Goal: Transaction & Acquisition: Purchase product/service

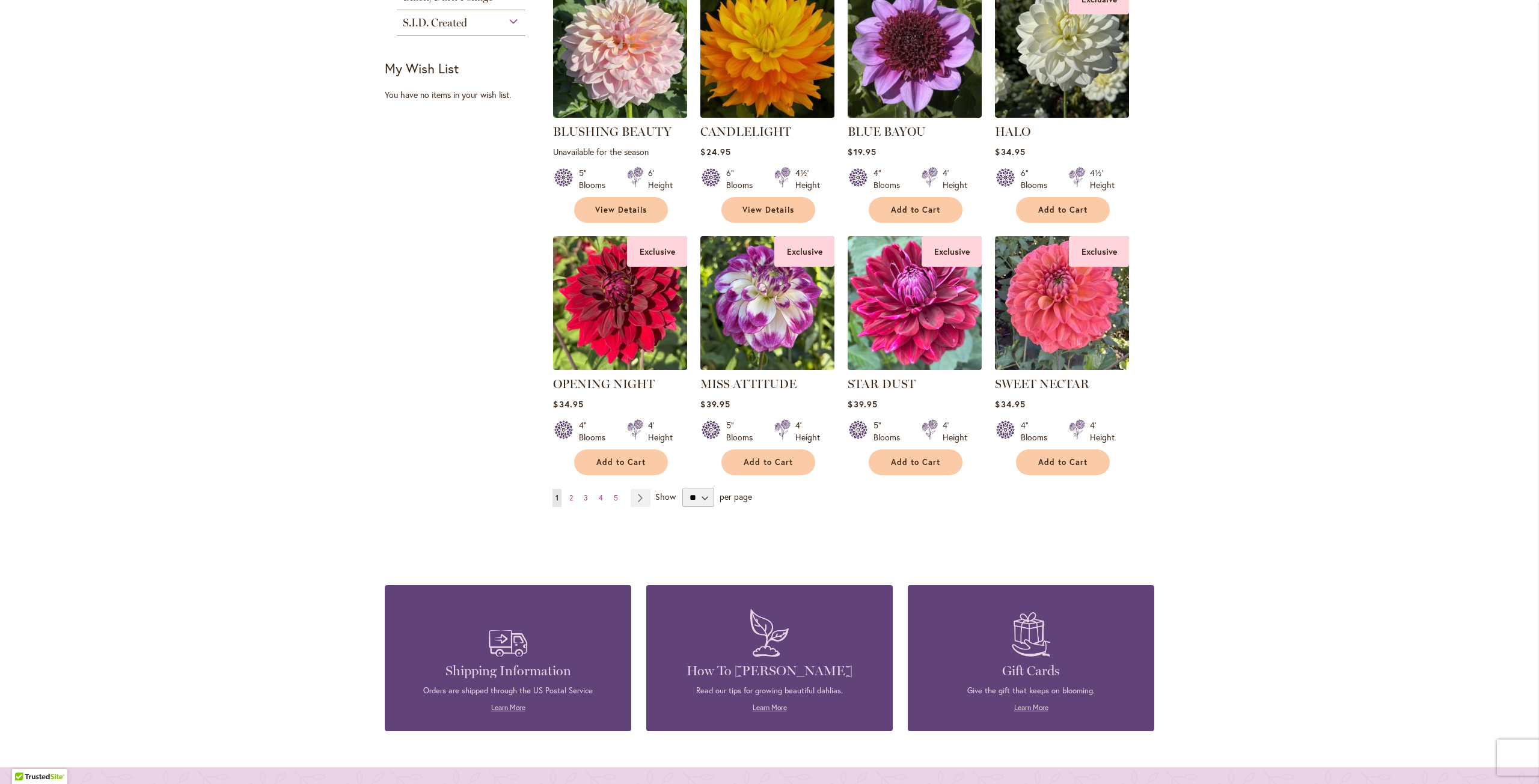
scroll to position [841, 0]
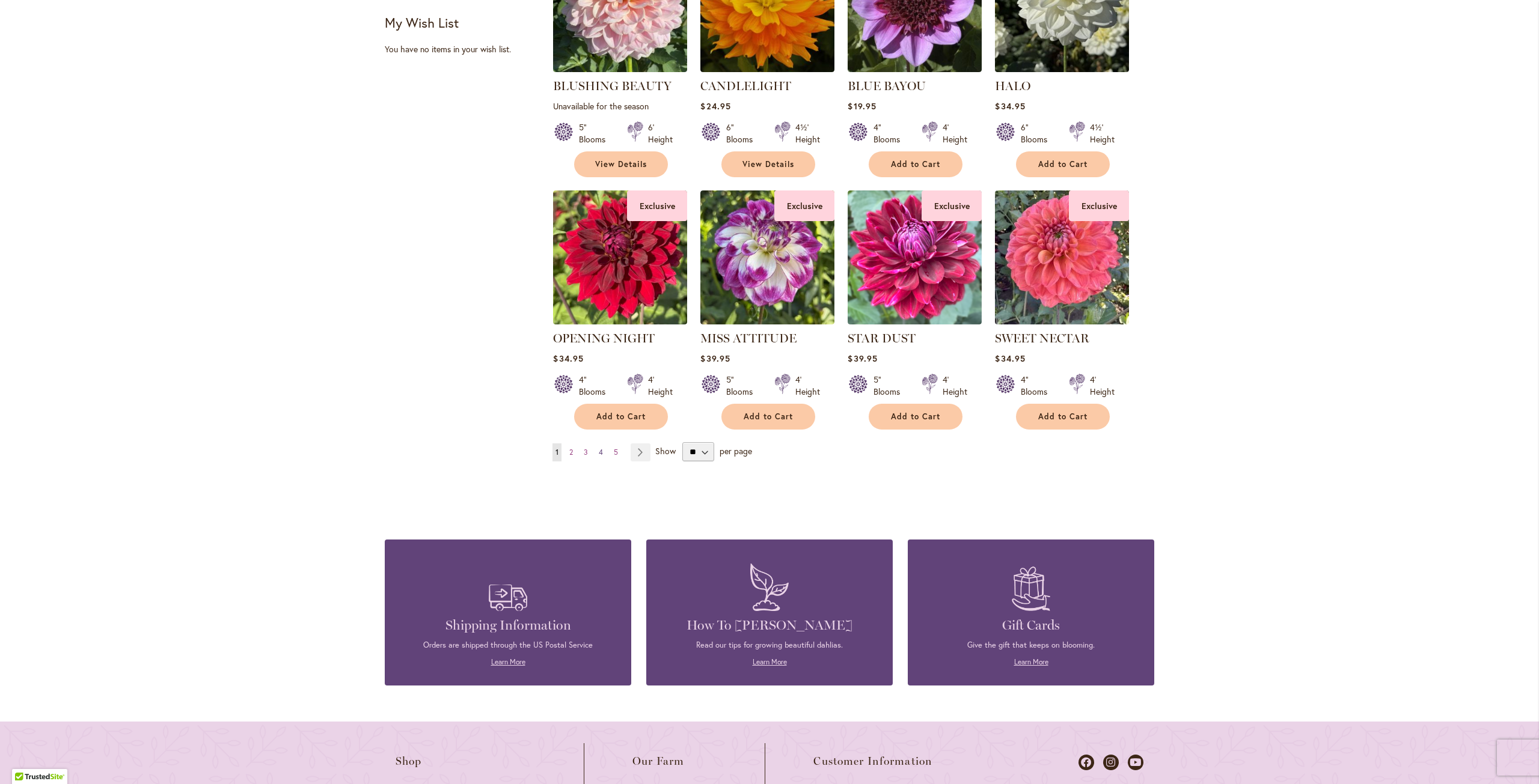
click at [599, 450] on span "4" at bounding box center [600, 452] width 5 height 9
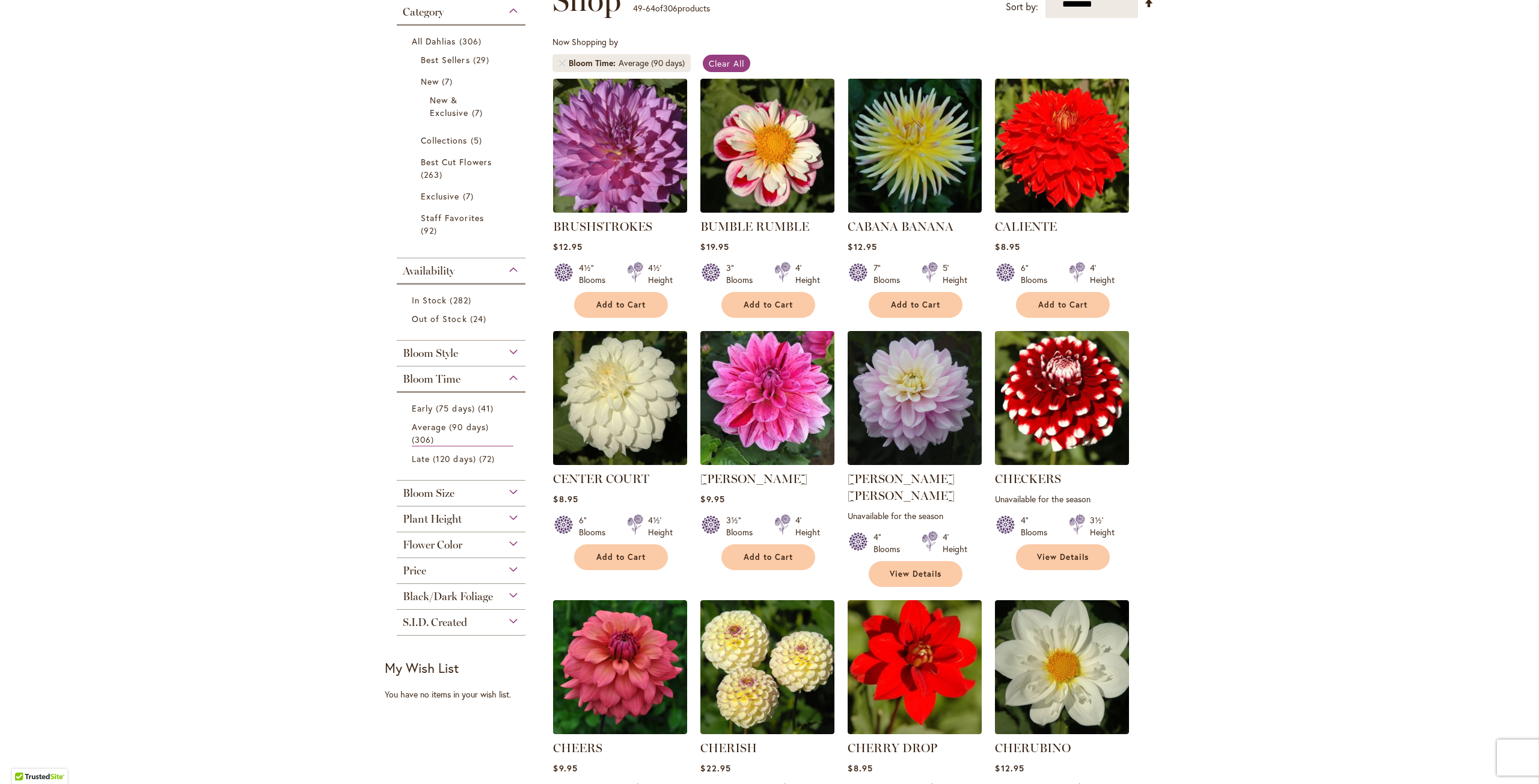
scroll to position [240, 0]
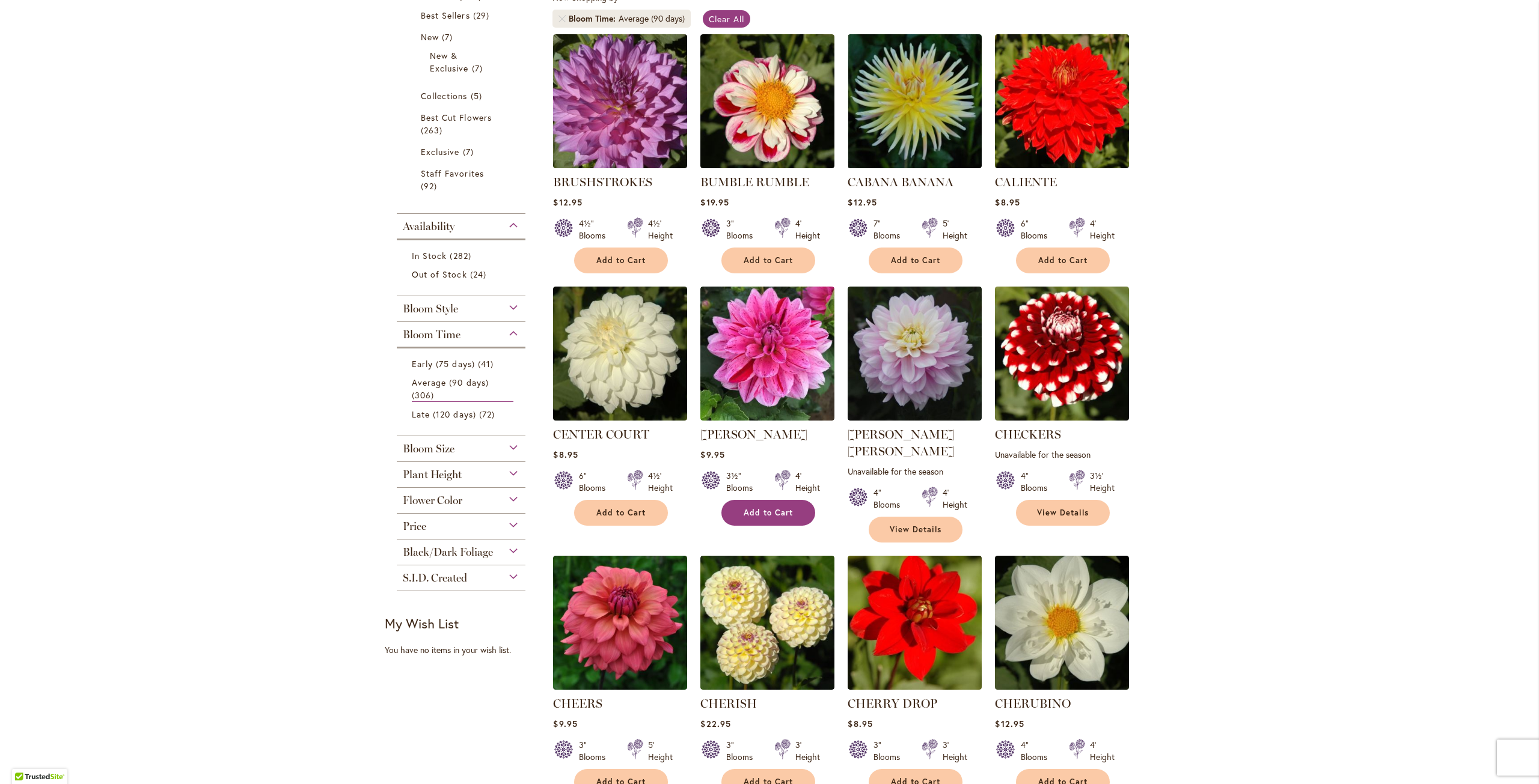
click at [779, 518] on button "Add to Cart" at bounding box center [767, 512] width 93 height 25
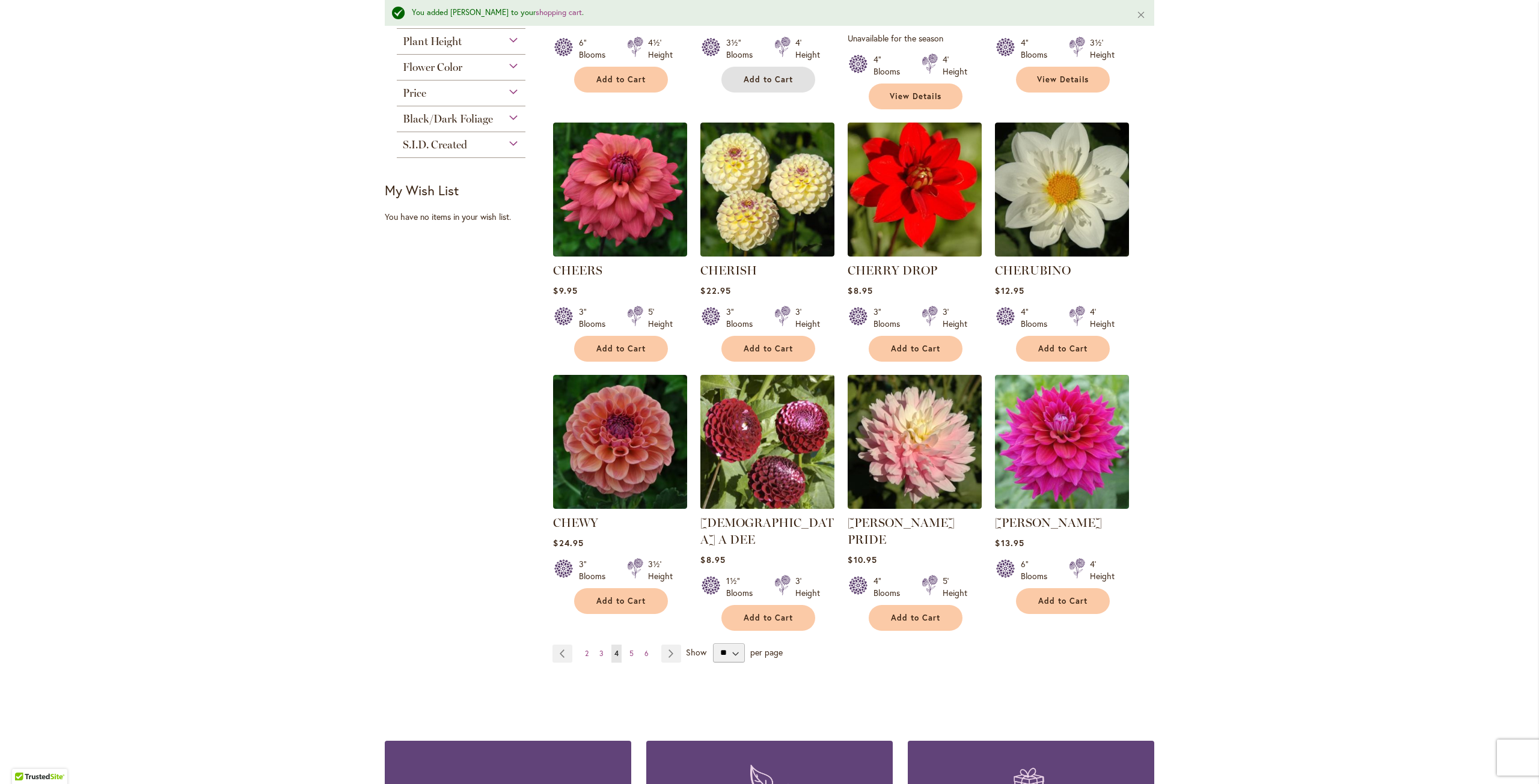
scroll to position [812, 0]
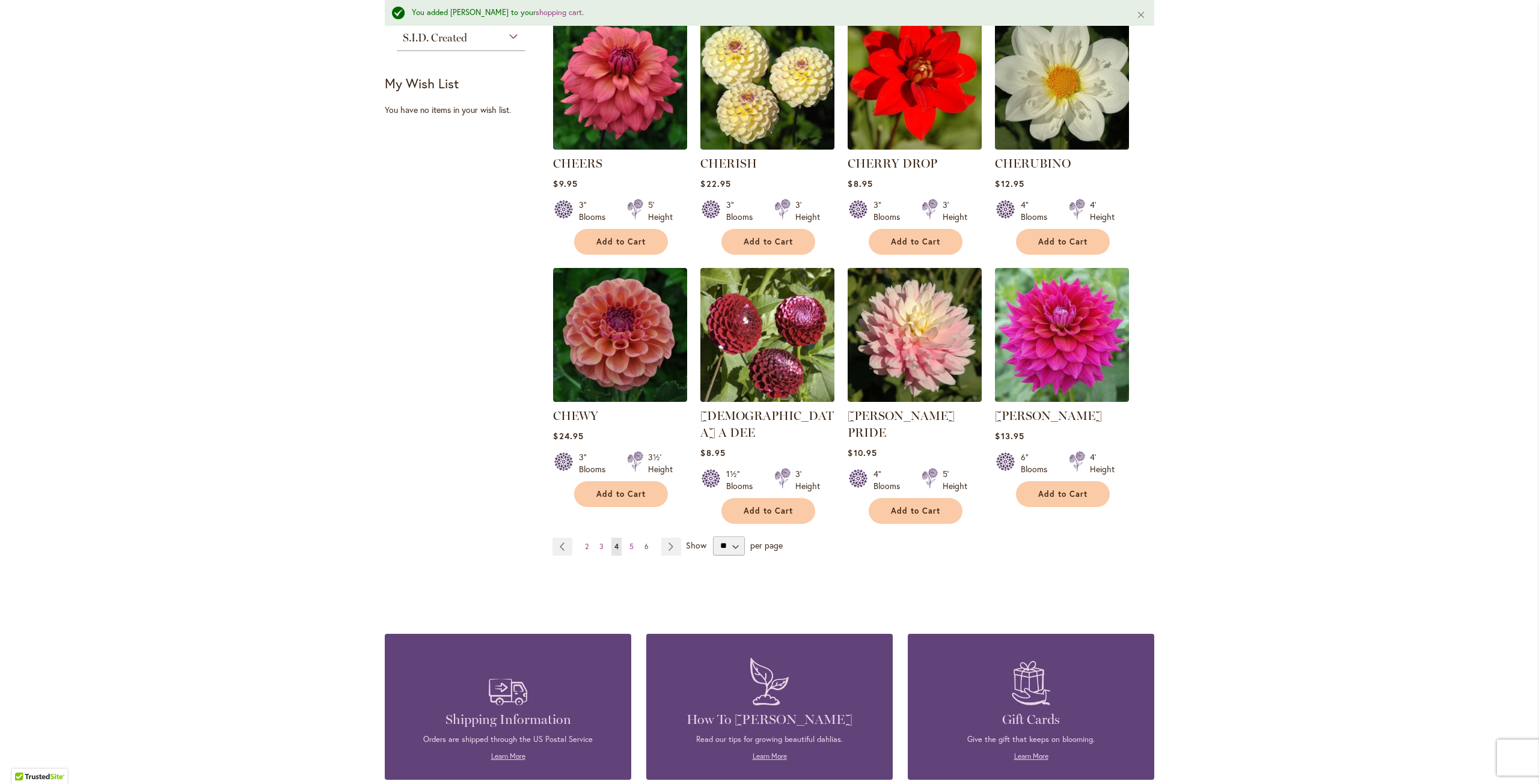
click at [644, 542] on span "6" at bounding box center [646, 547] width 5 height 9
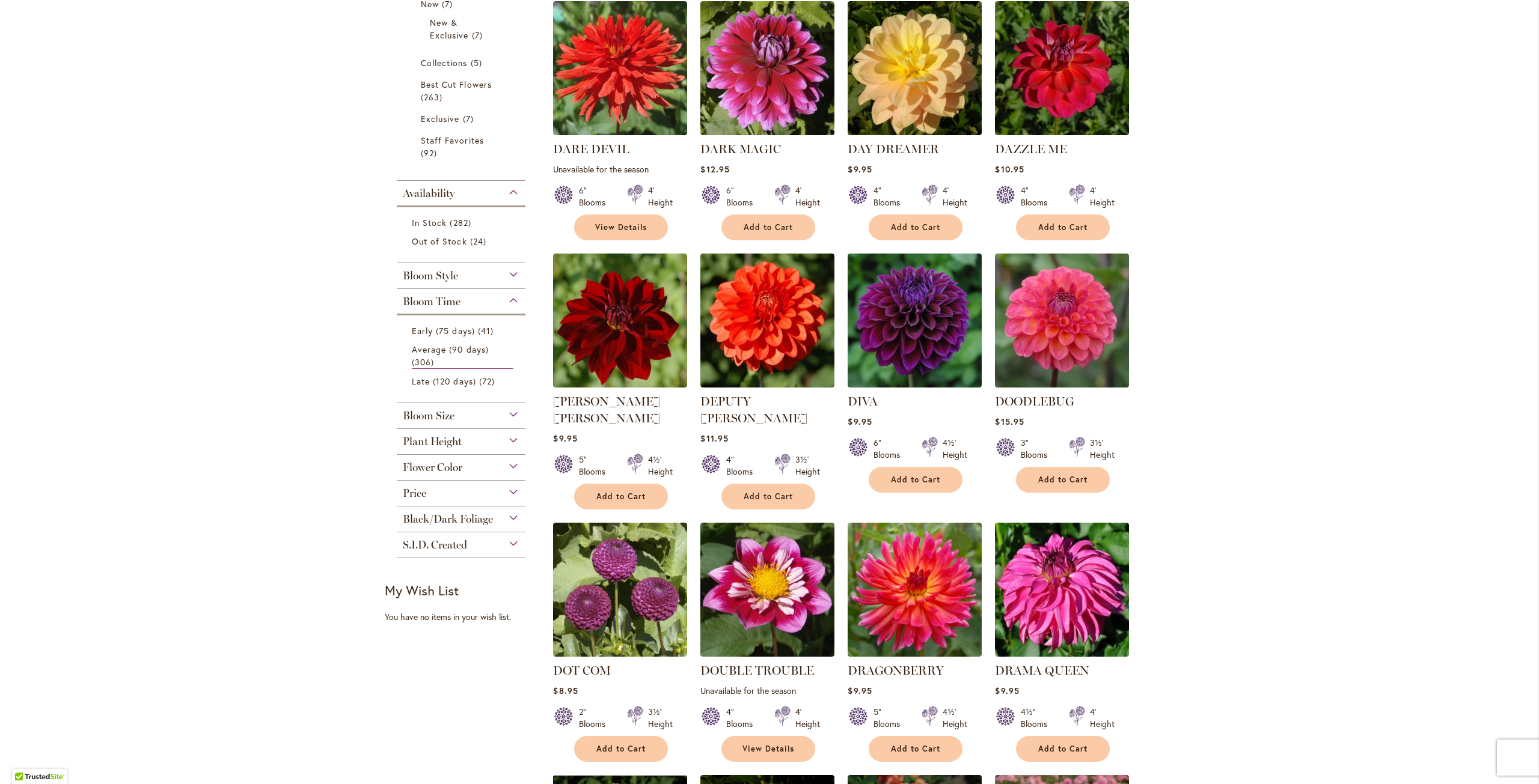
scroll to position [300, 0]
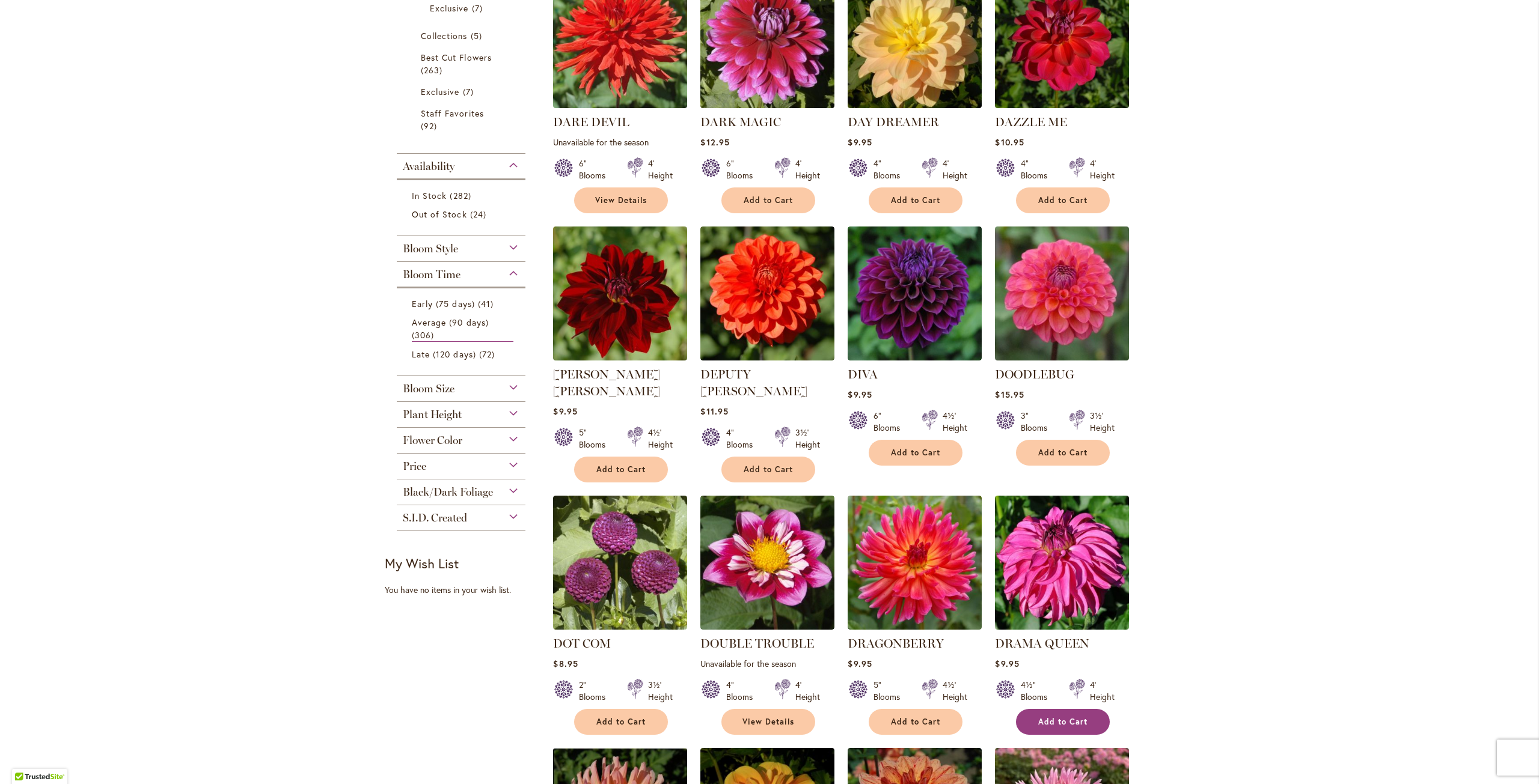
click at [1053, 717] on span "Add to Cart" at bounding box center [1063, 721] width 49 height 10
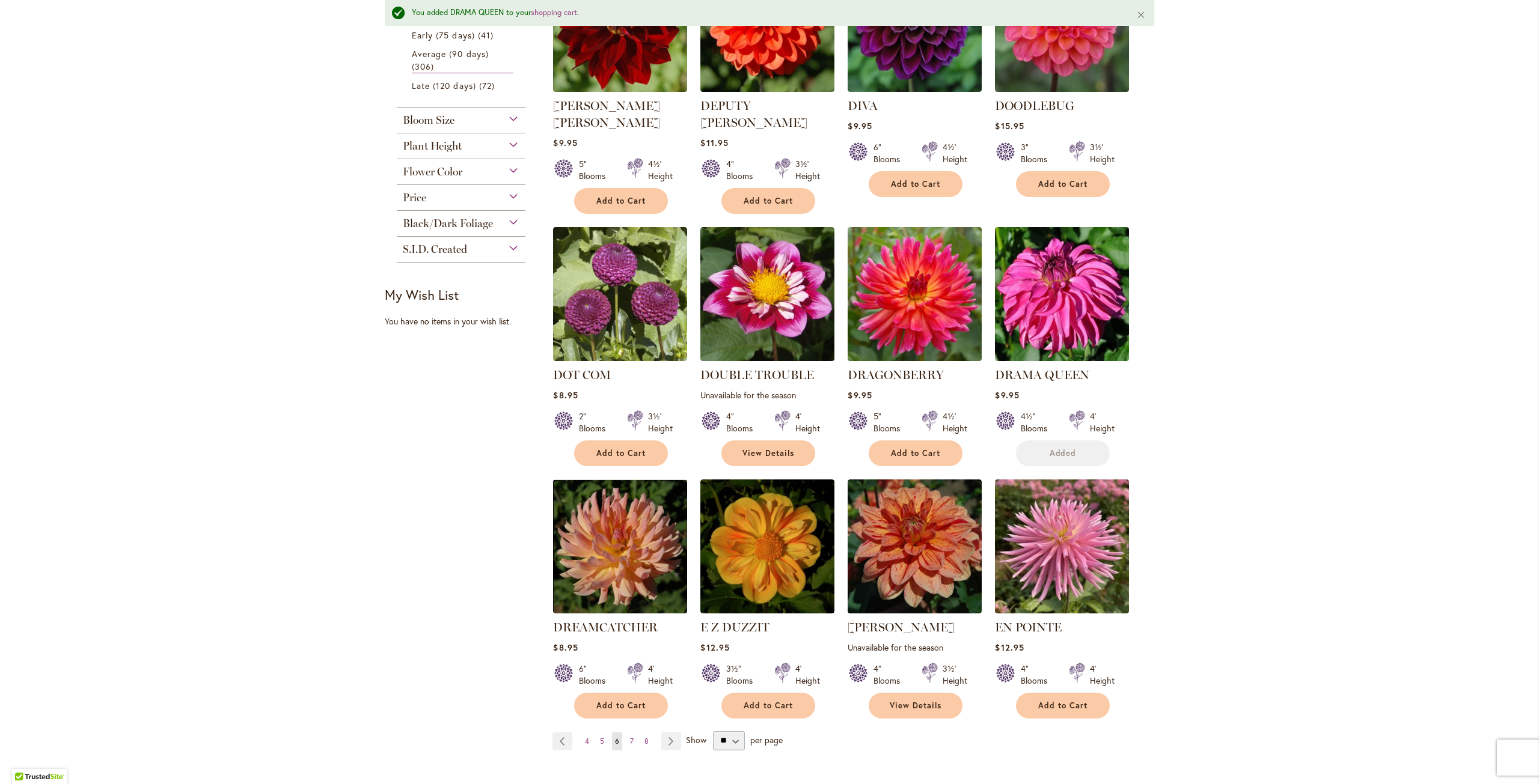
scroll to position [632, 0]
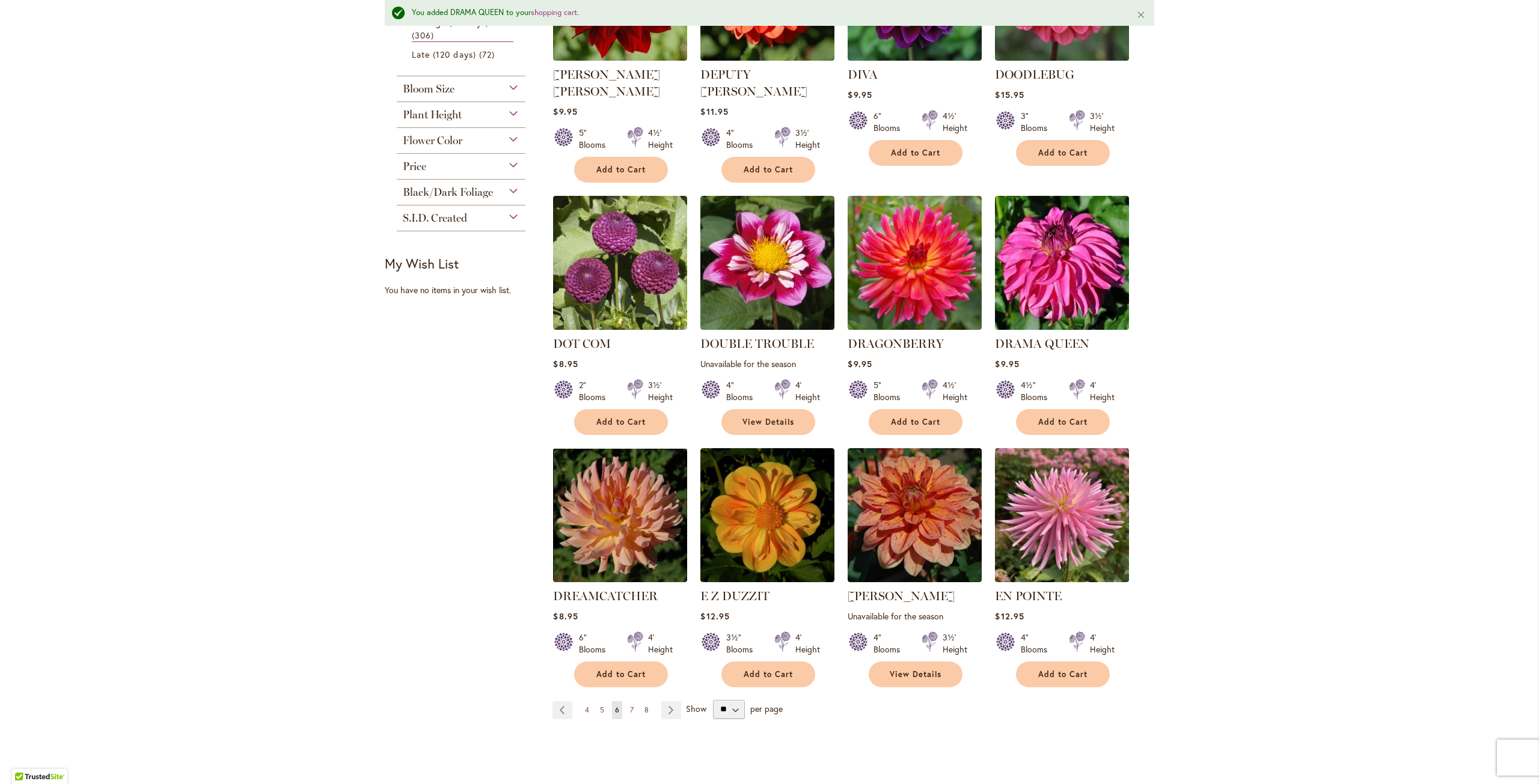
click at [644, 705] on span "8" at bounding box center [646, 710] width 5 height 9
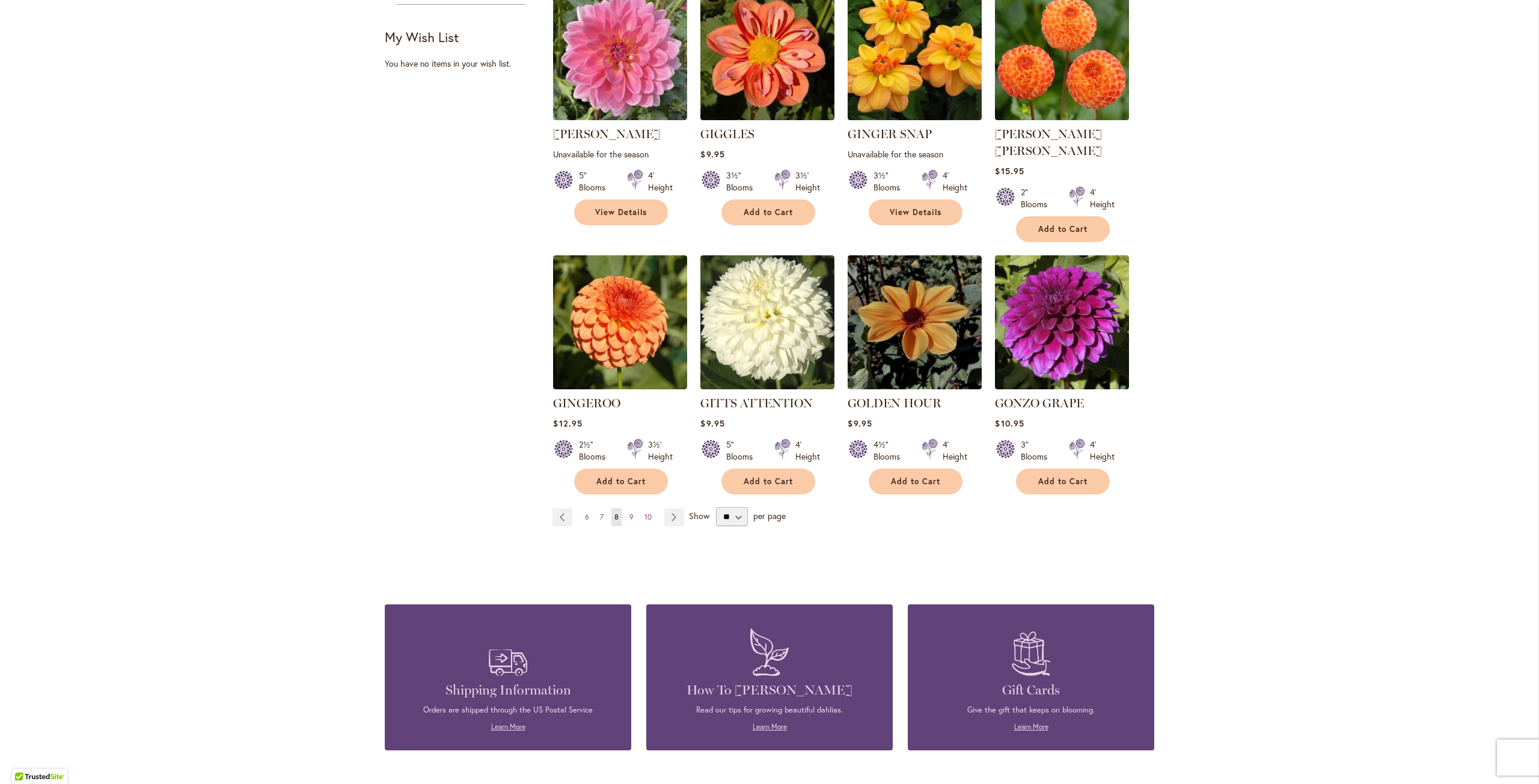
scroll to position [841, 0]
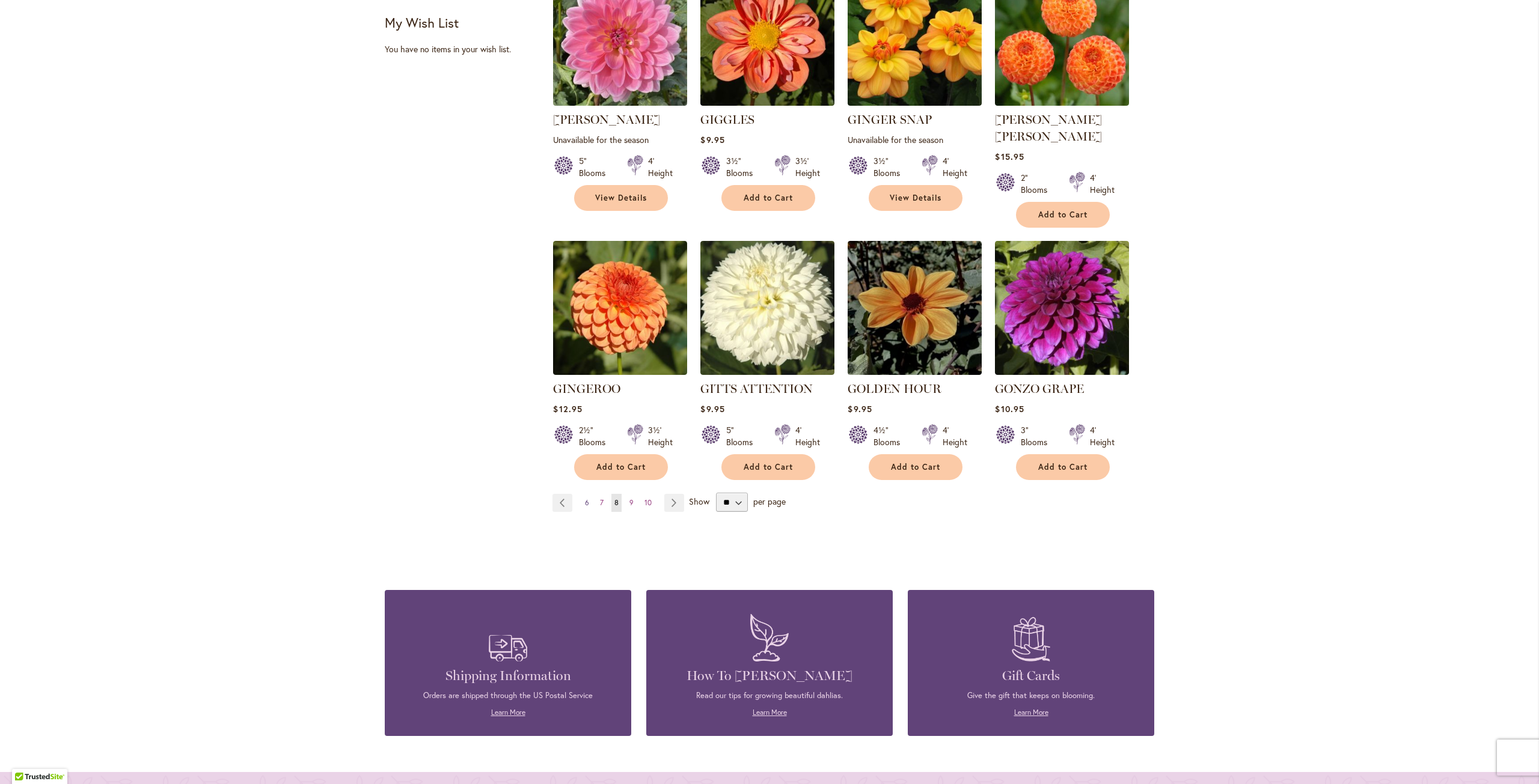
click at [585, 498] on span "6" at bounding box center [587, 502] width 5 height 9
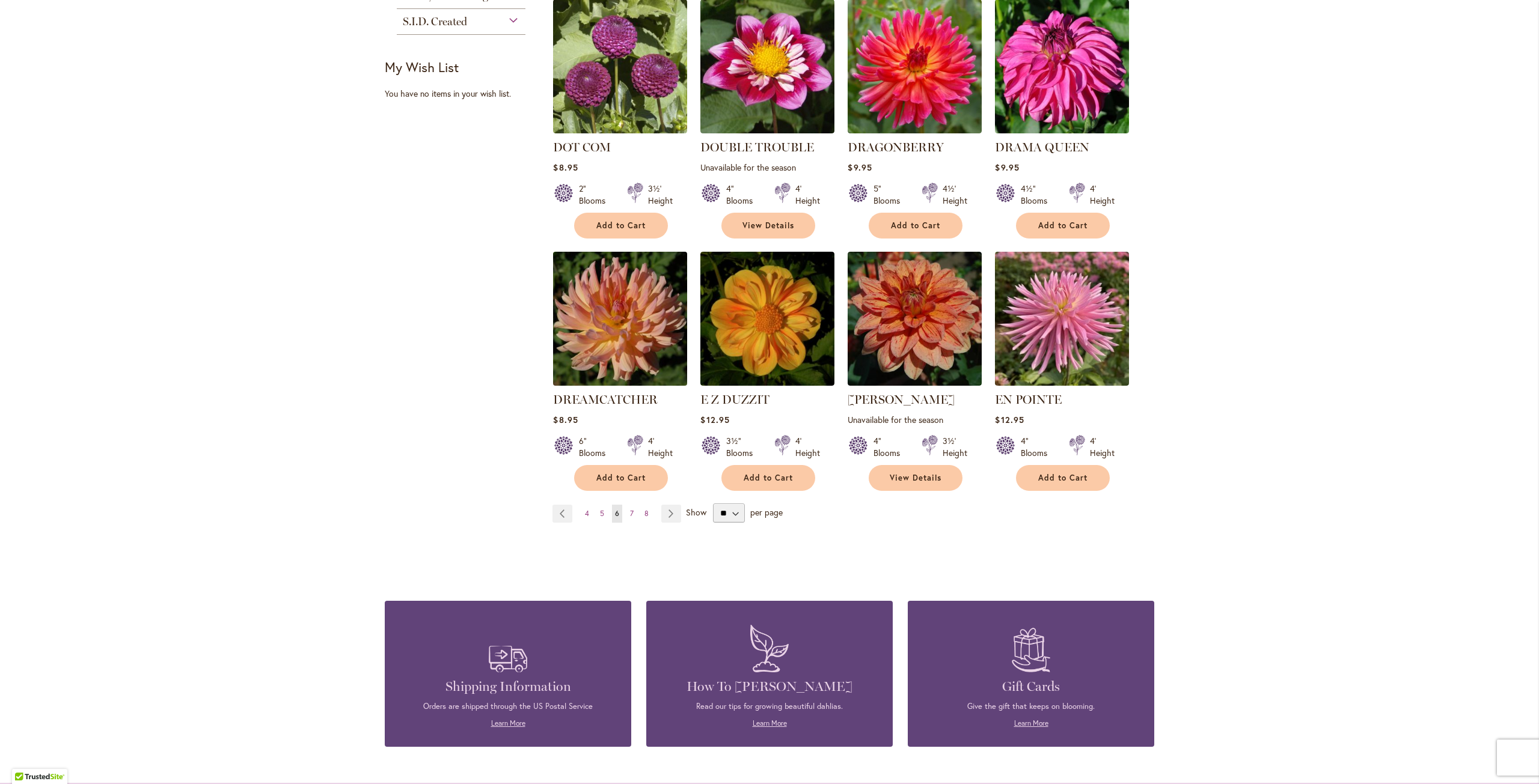
scroll to position [901, 0]
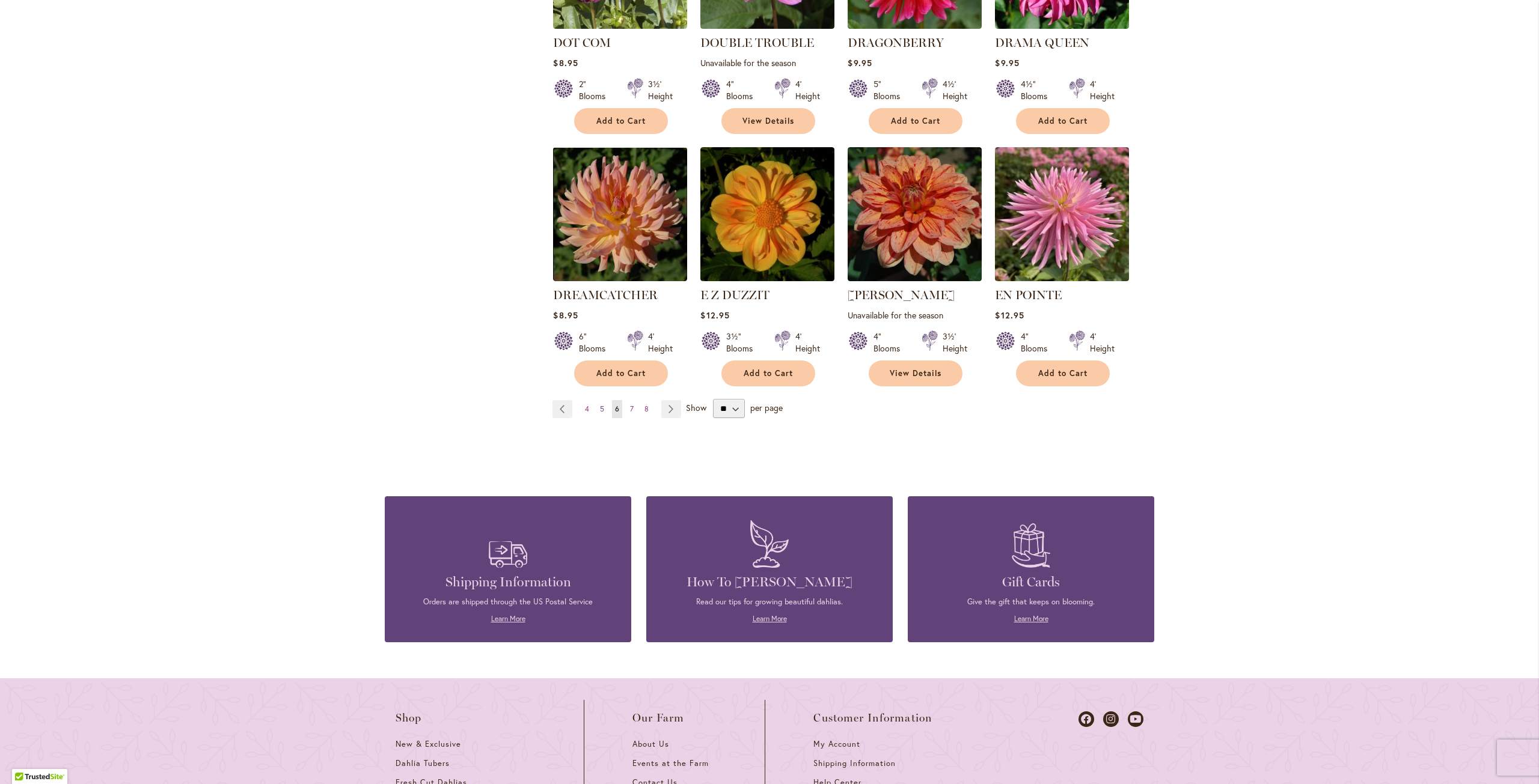
click at [599, 404] on span "5" at bounding box center [601, 409] width 5 height 9
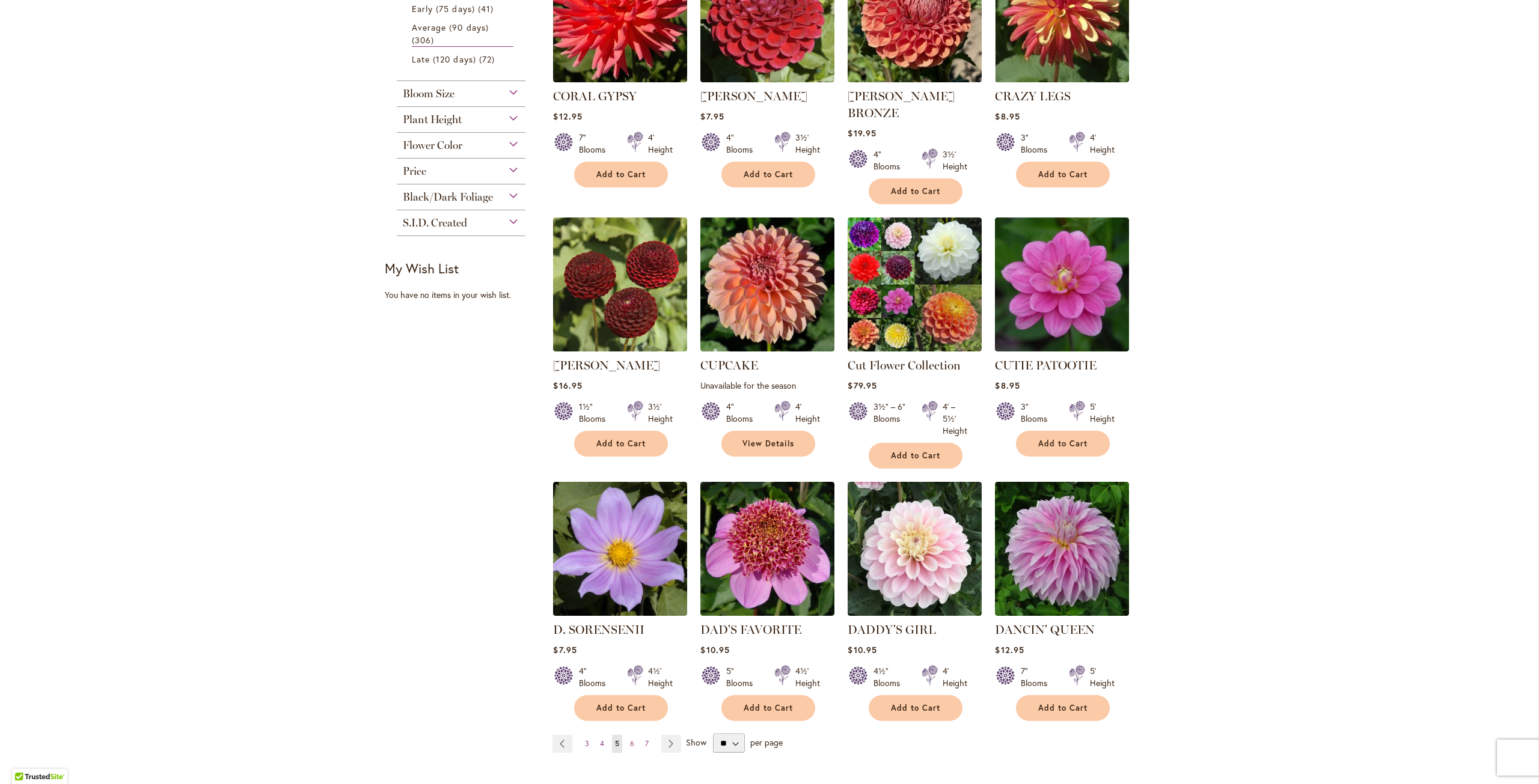
scroll to position [601, 0]
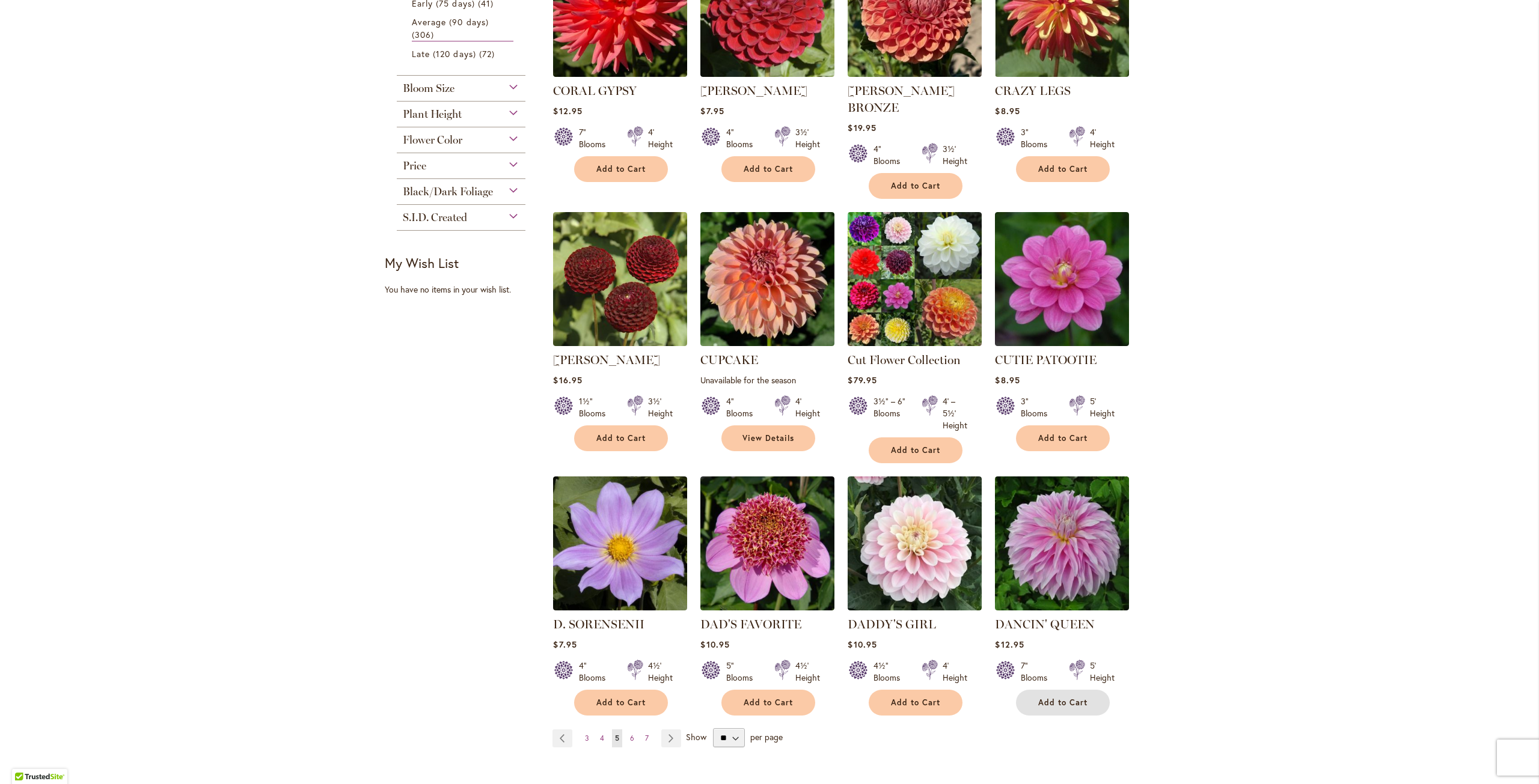
drag, startPoint x: 1053, startPoint y: 660, endPoint x: 1052, endPoint y: 617, distance: 43.0
click at [1053, 690] on button "Add to Cart" at bounding box center [1062, 702] width 93 height 25
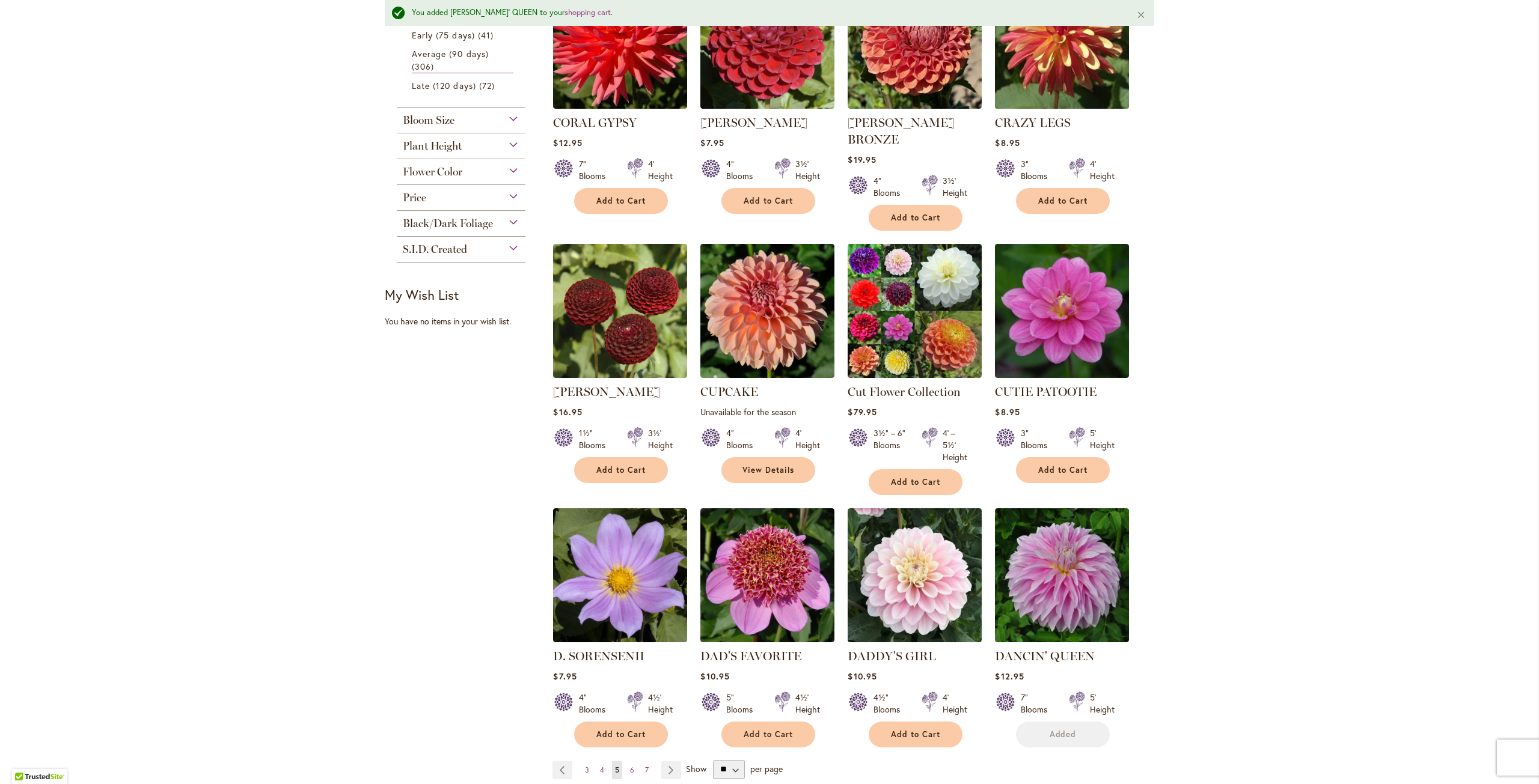
scroll to position [632, 0]
